Goal: Information Seeking & Learning: Learn about a topic

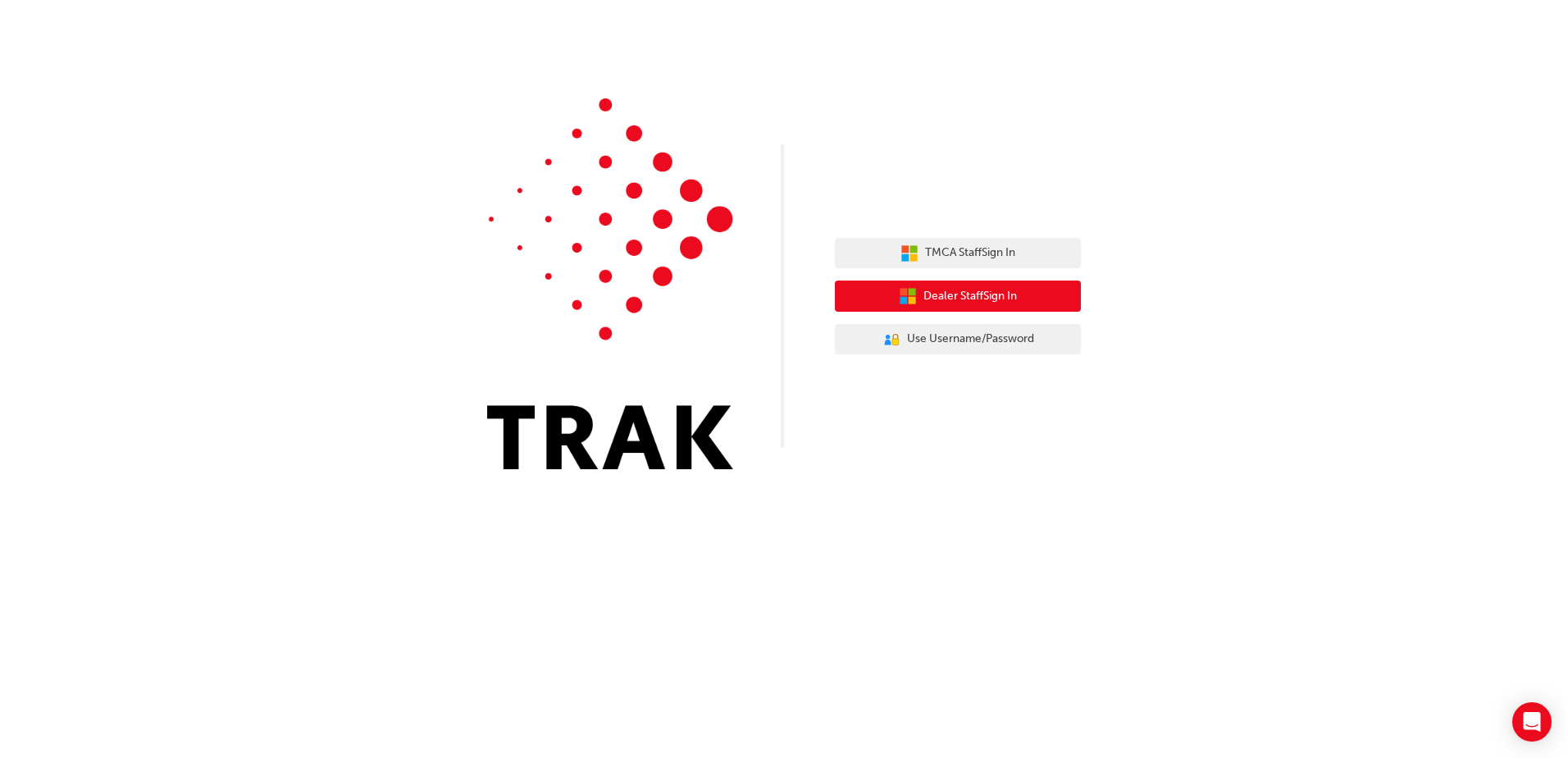
click at [929, 288] on span "Dealer Staff Sign In" at bounding box center [969, 296] width 93 height 19
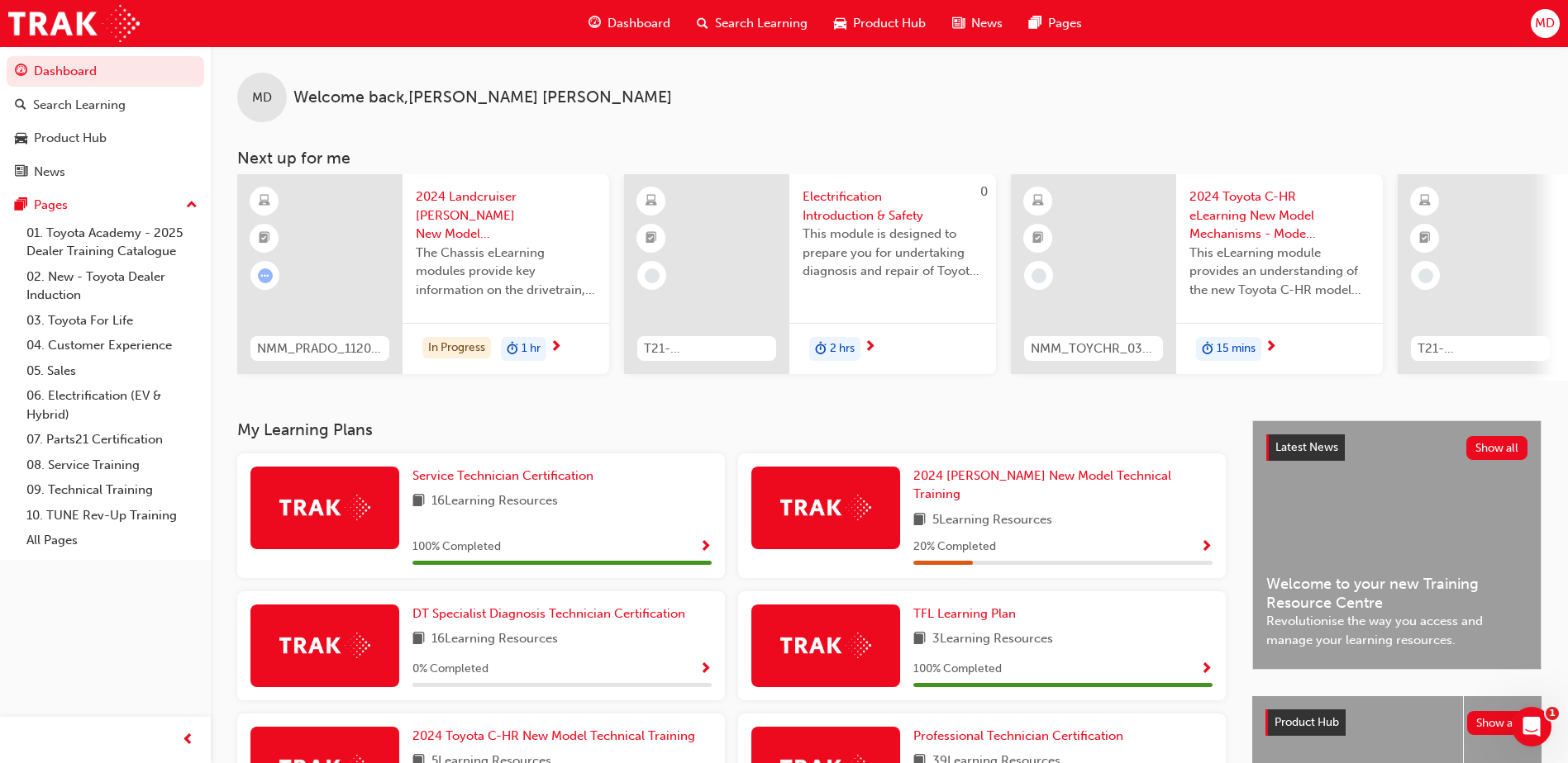
scroll to position [248, 0]
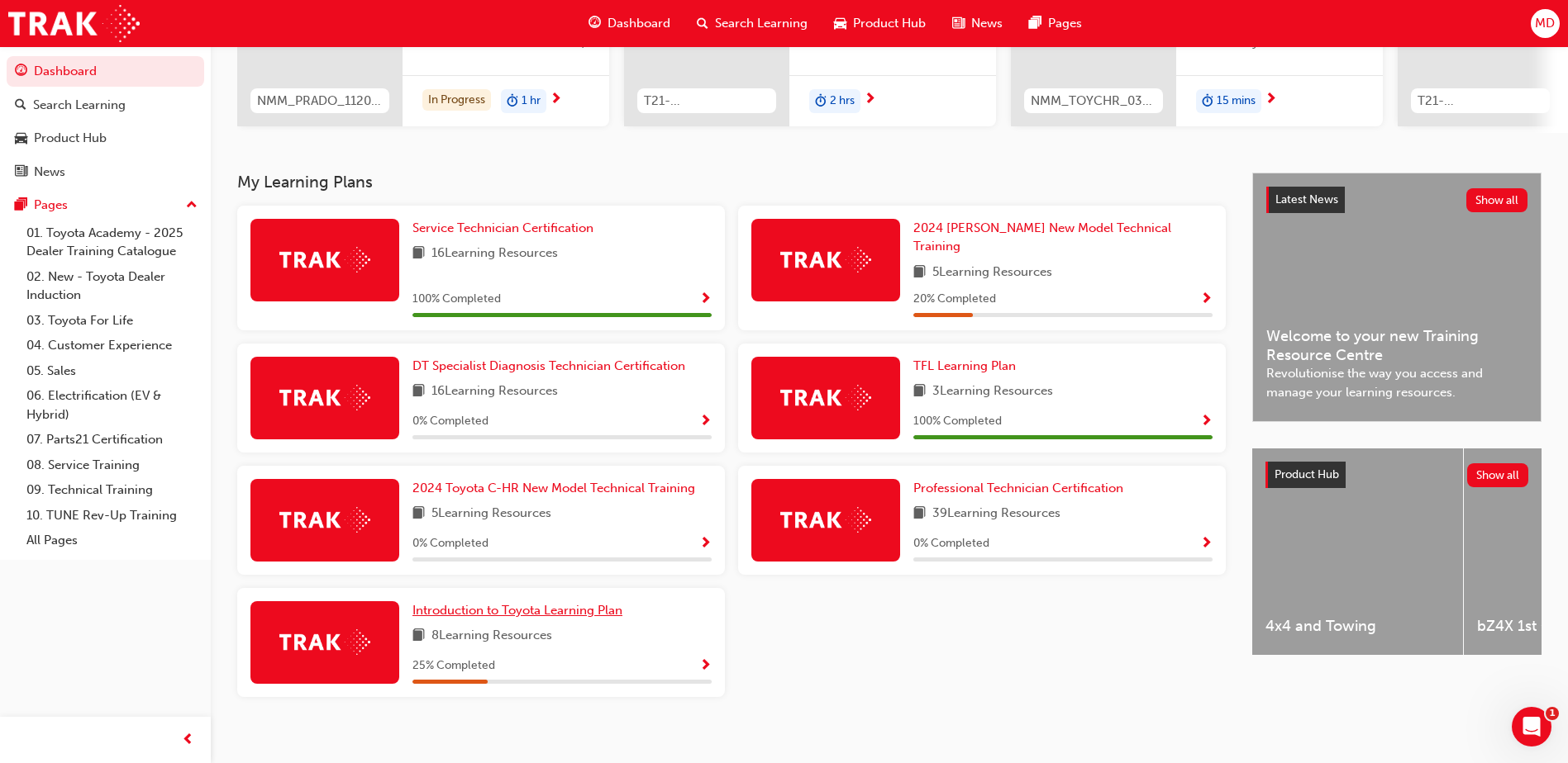
click at [527, 603] on span "Introduction to Toyota Learning Plan" at bounding box center [516, 610] width 210 height 15
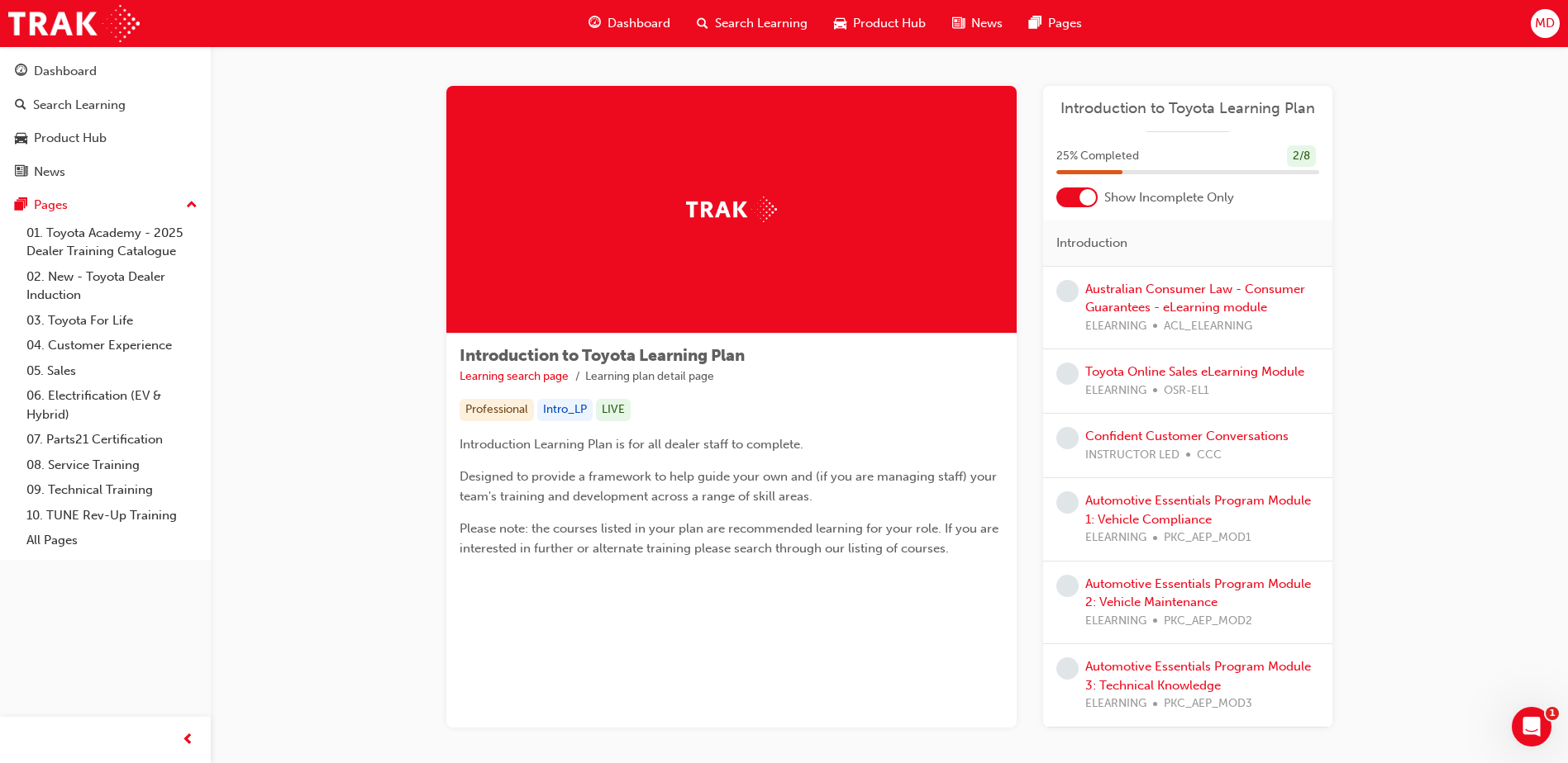
click at [639, 27] on span "Dashboard" at bounding box center [639, 23] width 62 height 19
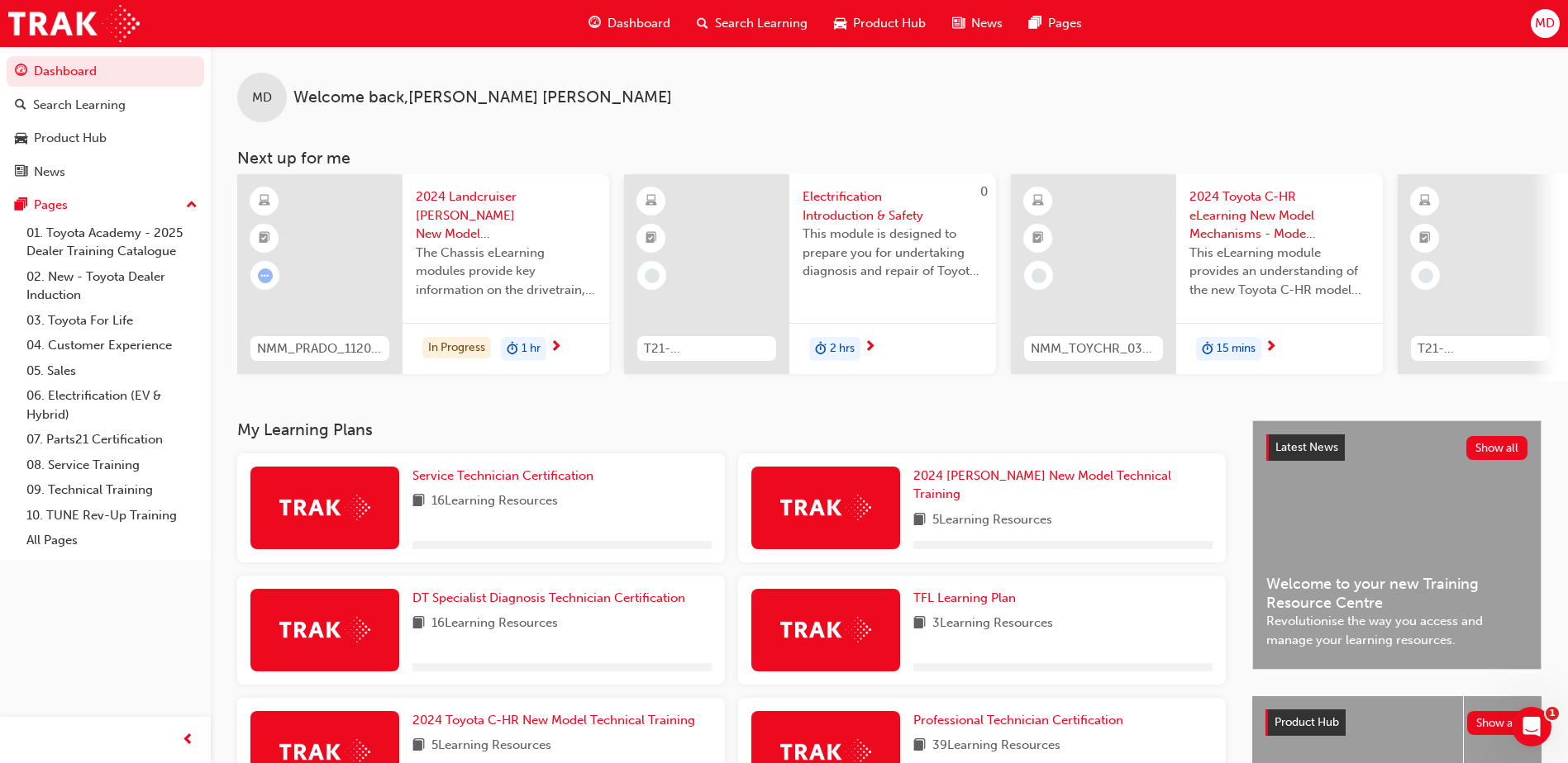
scroll to position [253, 0]
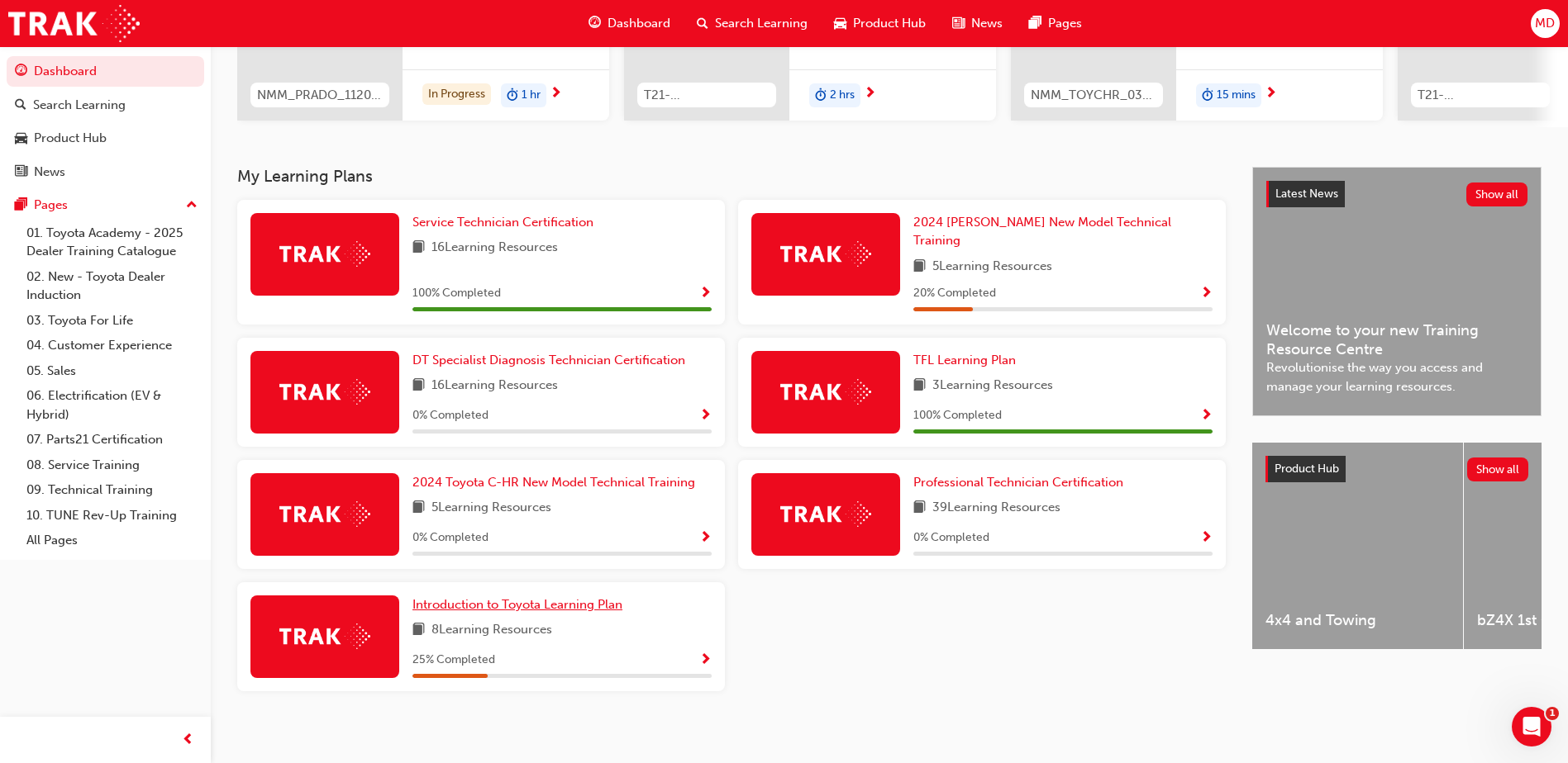
click at [529, 600] on span "Introduction to Toyota Learning Plan" at bounding box center [516, 605] width 210 height 15
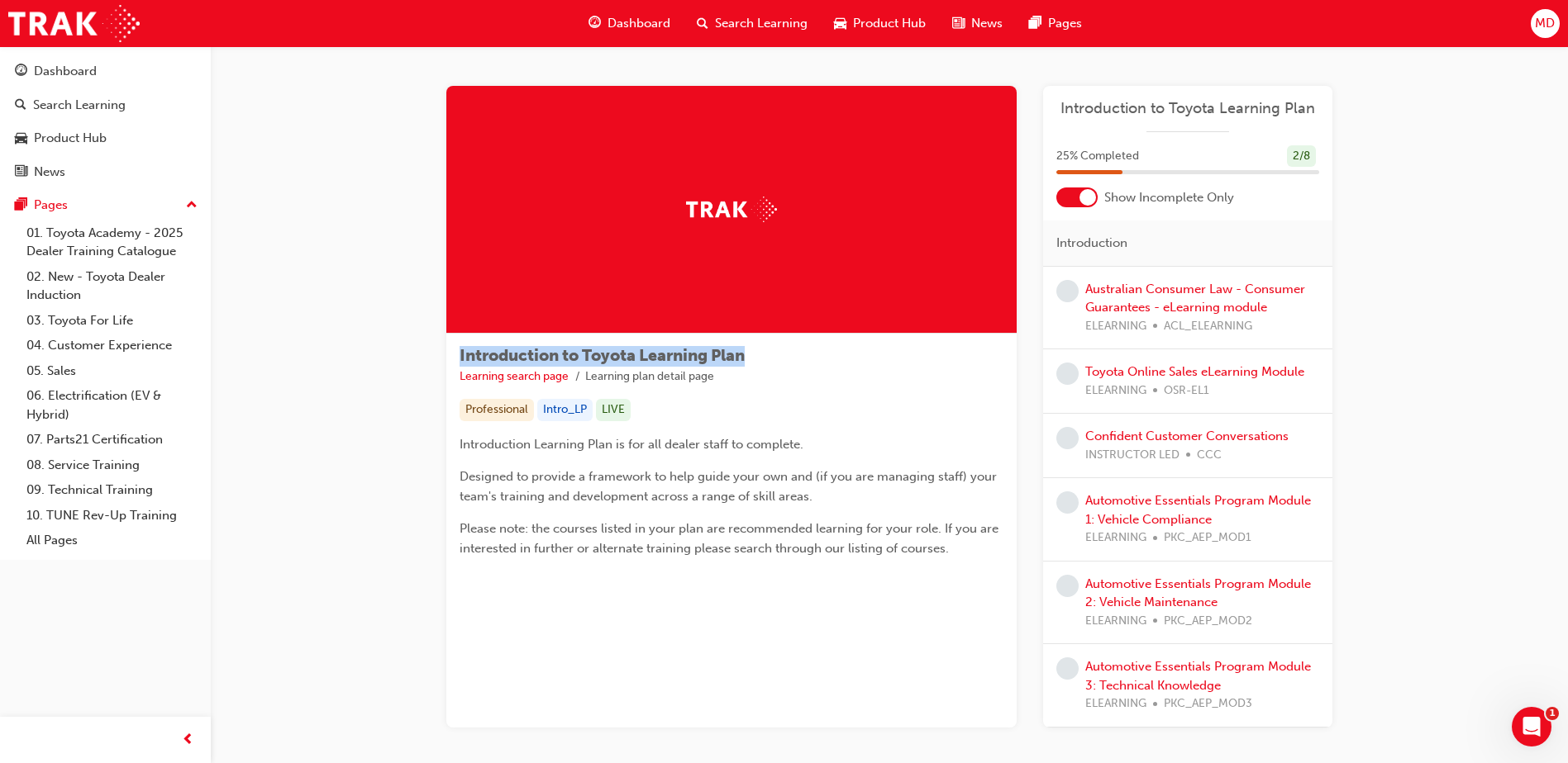
drag, startPoint x: 458, startPoint y: 353, endPoint x: 768, endPoint y: 363, distance: 310.2
click at [768, 363] on div "Introduction to Toyota Learning Plan Learning search page Learning plan detail …" at bounding box center [732, 458] width 571 height 251
drag, startPoint x: 768, startPoint y: 363, endPoint x: 781, endPoint y: 350, distance: 18.4
click at [781, 350] on div "Introduction to Toyota Learning Plan Learning search page Learning plan detail …" at bounding box center [731, 366] width 543 height 39
click at [1544, 16] on span "MD" at bounding box center [1544, 23] width 20 height 19
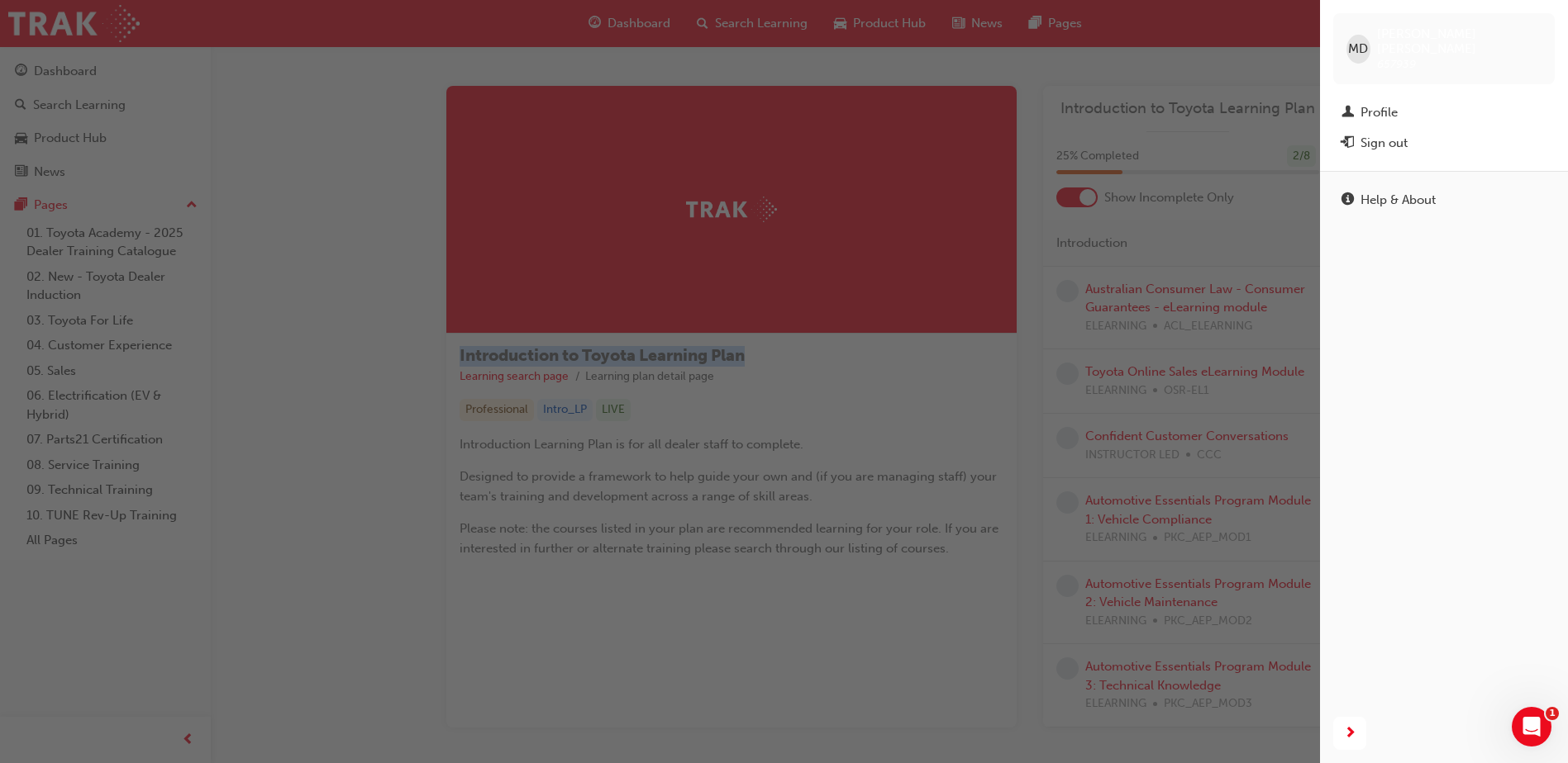
click at [1425, 133] on div "Sign out" at bounding box center [1444, 143] width 205 height 20
